Goal: Find specific page/section: Find specific page/section

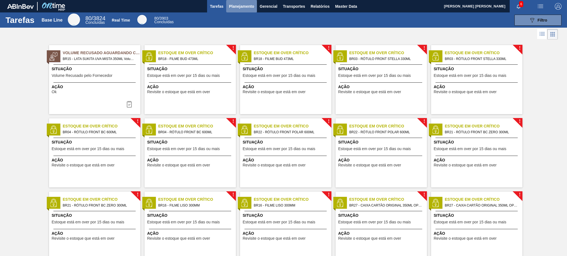
click at [246, 8] on span "Planejamento" at bounding box center [241, 6] width 25 height 7
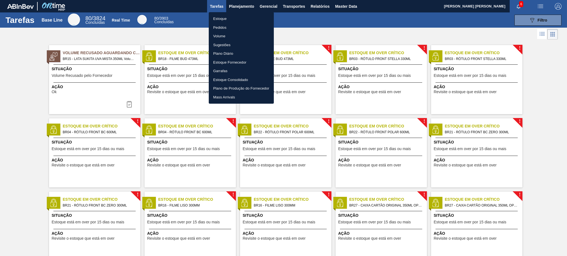
click at [232, 20] on li "Estoque" at bounding box center [241, 18] width 65 height 9
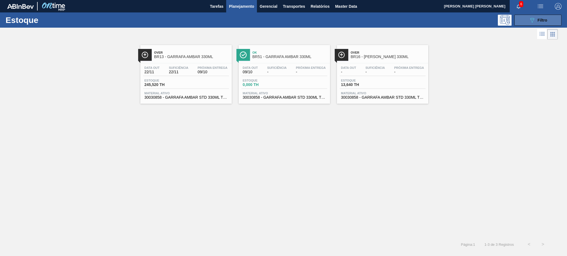
click at [537, 22] on div "089F7B8B-B2A5-4AFE-B5C0-19BA573D28AC Filtro" at bounding box center [538, 20] width 19 height 7
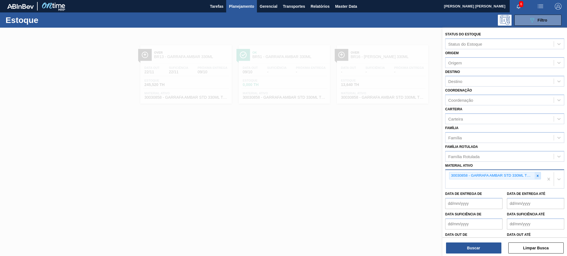
click at [538, 174] on icon at bounding box center [538, 176] width 4 height 4
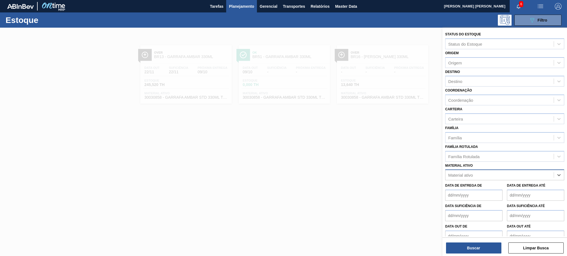
paste ativo "[PERSON_NAME] SUFRAMA 250311 350 19C"
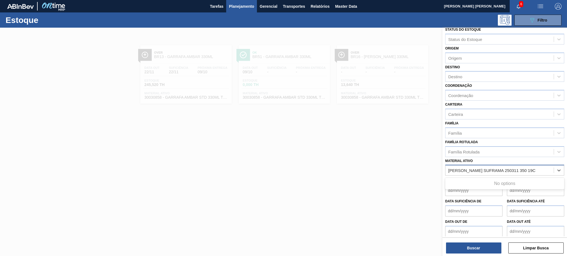
scroll to position [6, 0]
type ativo "[PERSON_NAME] SUFRAMA 250311 350 19C"
click at [499, 160] on div "Material ativo Material ativo" at bounding box center [504, 165] width 119 height 19
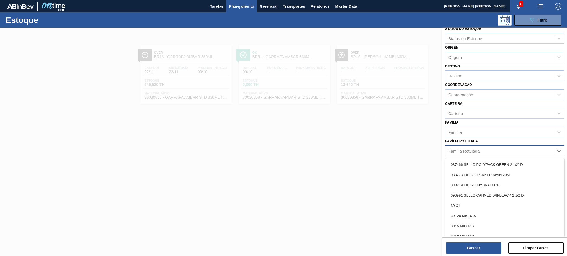
click at [503, 153] on div "Família Rotulada" at bounding box center [500, 151] width 108 height 8
paste Rotulada "[PERSON_NAME] SUFRAMA 250311 350 19C"
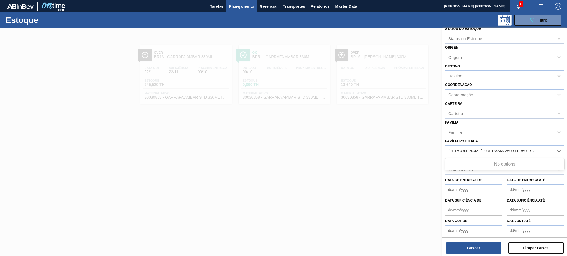
type Rotulada "[PERSON_NAME] SUFRAMA 250311 350 19C"
click at [282, 107] on div at bounding box center [283, 156] width 567 height 256
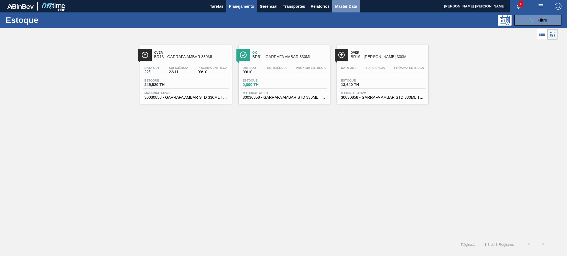
click at [336, 9] on span "Master Data" at bounding box center [346, 6] width 22 height 7
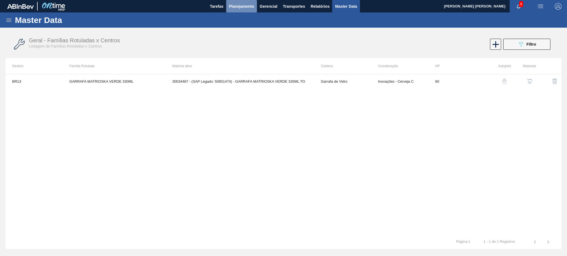
click at [241, 9] on span "Planejamento" at bounding box center [241, 6] width 25 height 7
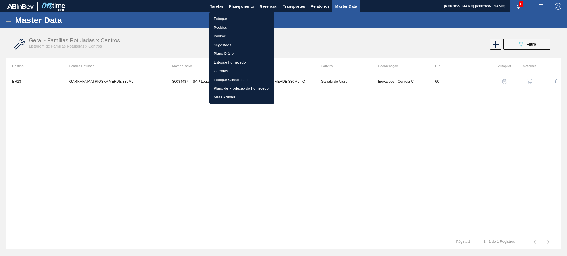
click at [243, 16] on li "Estoque" at bounding box center [241, 18] width 65 height 9
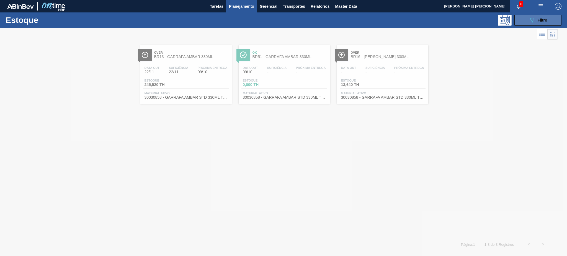
click at [539, 21] on span "Filtro" at bounding box center [543, 20] width 10 height 4
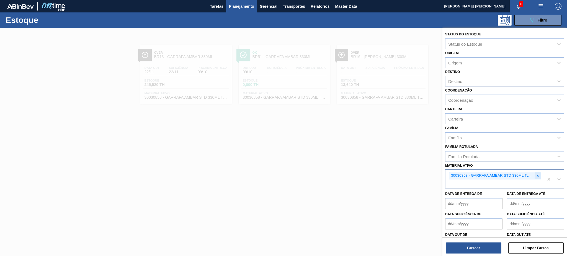
click at [538, 175] on icon at bounding box center [538, 176] width 4 height 4
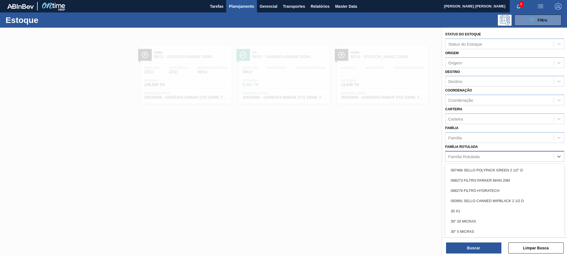
click at [482, 156] on div "Família Rotulada" at bounding box center [500, 157] width 108 height 8
type Rotulada "s"
type Rotulada "lata"
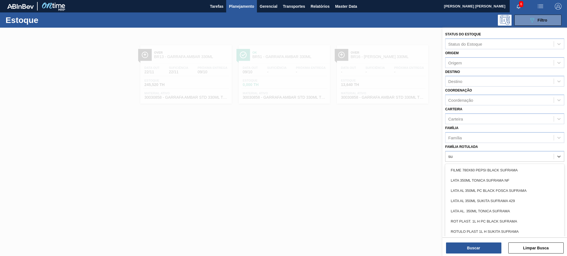
type Rotulada "s"
type Rotulada "[PERSON_NAME]"
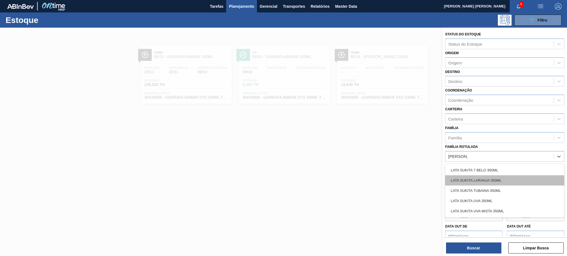
click at [491, 183] on div "LATA SUKITA LARANJA 350ML" at bounding box center [504, 181] width 119 height 10
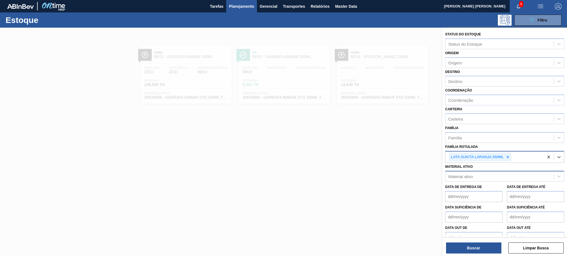
click at [499, 157] on div "LATA SUKITA LARANJA 350ML" at bounding box center [476, 157] width 55 height 7
click at [473, 253] on button "Buscar" at bounding box center [473, 248] width 55 height 11
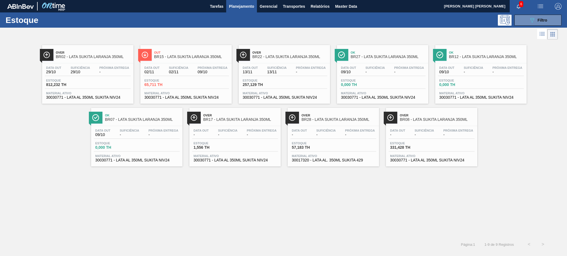
click at [352, 151] on div "Estoque 57,183 TH" at bounding box center [333, 147] width 86 height 10
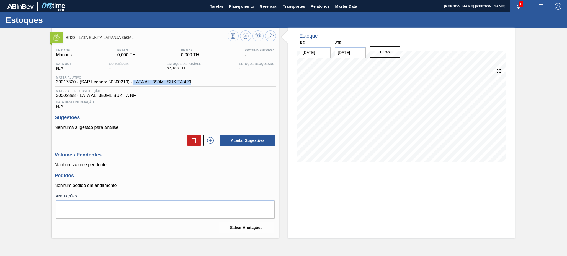
drag, startPoint x: 192, startPoint y: 82, endPoint x: 133, endPoint y: 83, distance: 58.2
click at [133, 83] on div "Material ativo 30017320 - (SAP Legado: 50800219) - LATA AL. 350ML SUKITA 429" at bounding box center [124, 80] width 138 height 9
copy span "LATA AL. 350ML SUKITA 429"
drag, startPoint x: 134, startPoint y: 38, endPoint x: 78, endPoint y: 40, distance: 56.0
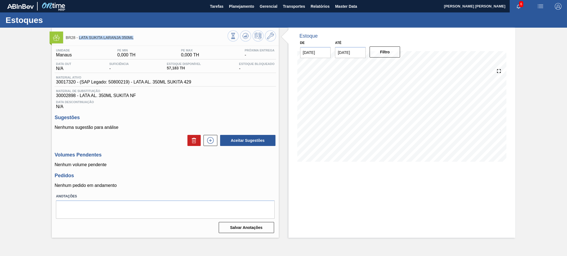
click at [78, 40] on div "BR28 - LATA SUKITA LARANJA 350ML" at bounding box center [147, 37] width 162 height 12
copy span "LATA SUKITA LARANJA 350ML"
click at [353, 0] on button "Master Data" at bounding box center [345, 6] width 27 height 12
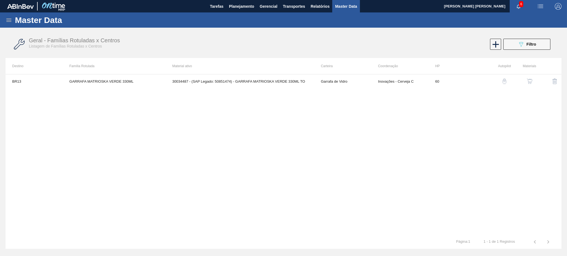
click at [9, 23] on icon at bounding box center [9, 20] width 7 height 7
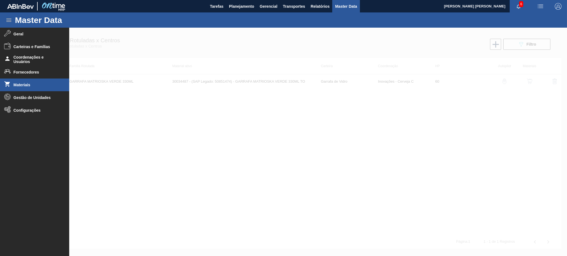
click at [29, 88] on li "Materiais" at bounding box center [34, 85] width 69 height 13
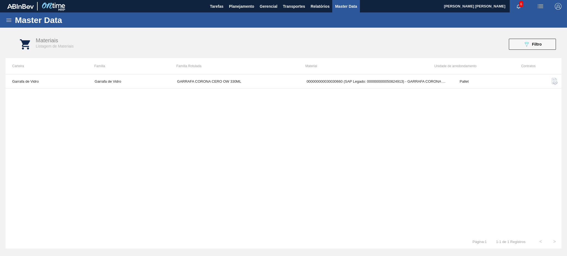
click at [10, 22] on icon at bounding box center [9, 20] width 7 height 7
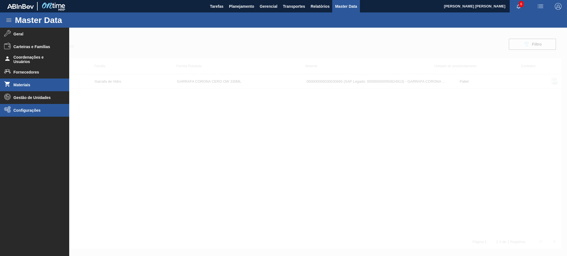
click at [23, 107] on li "Configurações" at bounding box center [34, 110] width 69 height 13
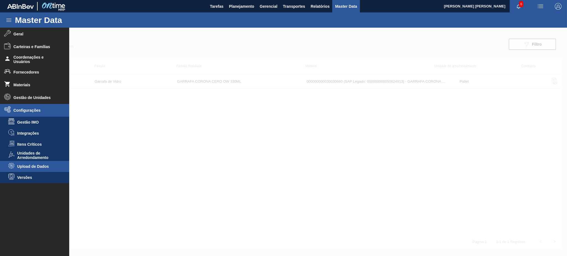
click at [27, 168] on span "Upload de Dados" at bounding box center [38, 166] width 43 height 4
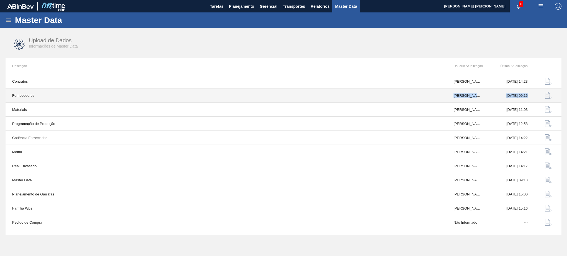
drag, startPoint x: 521, startPoint y: 96, endPoint x: 112, endPoint y: 96, distance: 409.0
click at [112, 96] on tr "Fornecedores [PERSON_NAME] [PERSON_NAME] do [PERSON_NAME] [DATE] 09:16" at bounding box center [284, 96] width 556 height 14
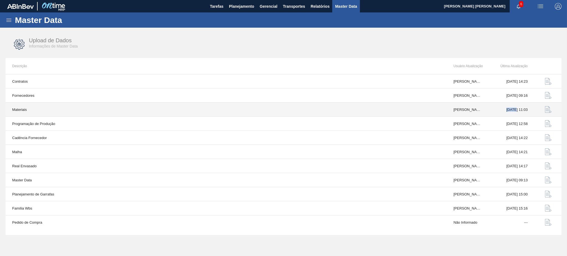
drag, startPoint x: 509, startPoint y: 109, endPoint x: 486, endPoint y: 110, distance: 22.7
click at [486, 110] on tr "Materiais [PERSON_NAME] [DATE] 11:03" at bounding box center [284, 110] width 556 height 14
click at [486, 110] on td "[PERSON_NAME]" at bounding box center [467, 110] width 41 height 14
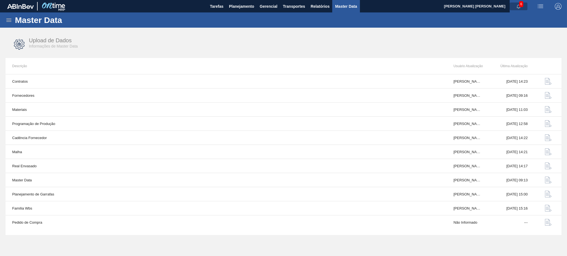
click at [522, 9] on button "button" at bounding box center [519, 6] width 18 height 8
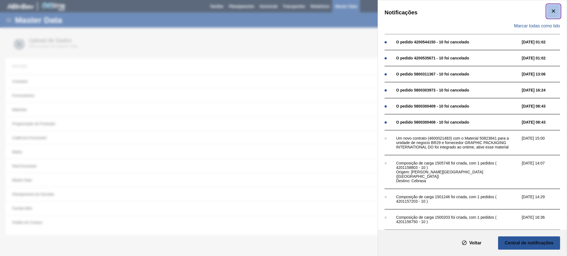
click at [557, 11] on button "botão de ícone" at bounding box center [553, 11] width 13 height 13
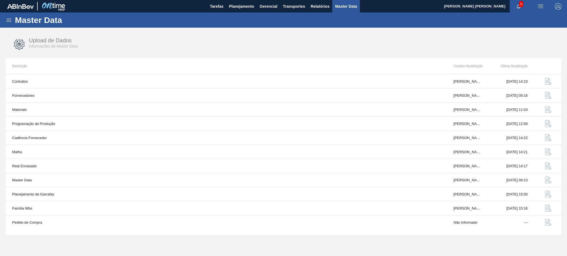
click at [28, 11] on div at bounding box center [37, 6] width 60 height 12
